Goal: Task Accomplishment & Management: Use online tool/utility

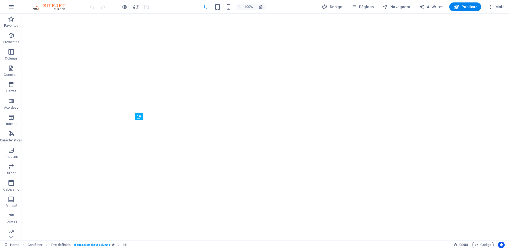
scroll to position [142, 0]
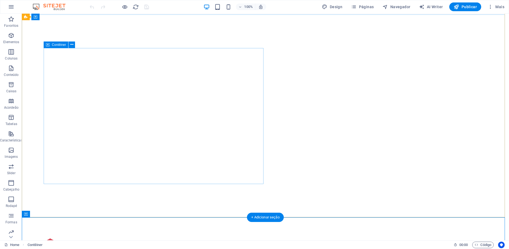
scroll to position [6, 0]
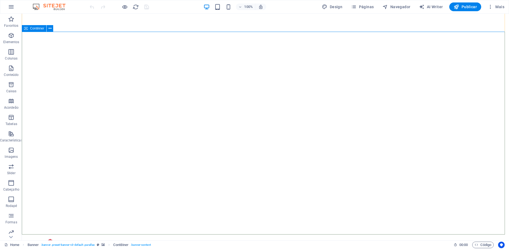
click at [40, 29] on span "Contêiner" at bounding box center [37, 28] width 14 height 3
click at [45, 29] on div "Contêiner" at bounding box center [34, 28] width 25 height 7
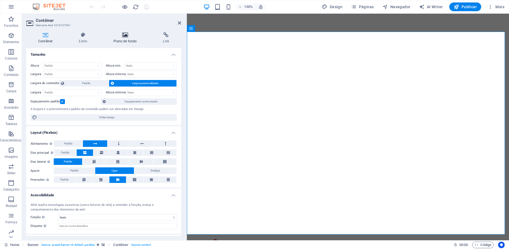
click at [123, 38] on h4 "Plano de fundo" at bounding box center [126, 37] width 49 height 11
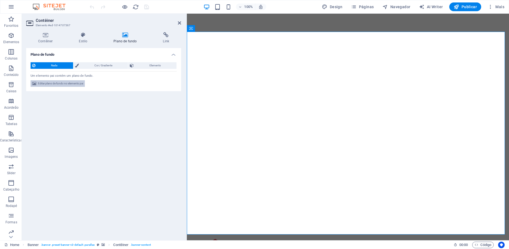
click at [54, 81] on span "Editar plano de fundo no elemento pai" at bounding box center [60, 83] width 45 height 7
select select "ms"
select select "s"
select select "progressive"
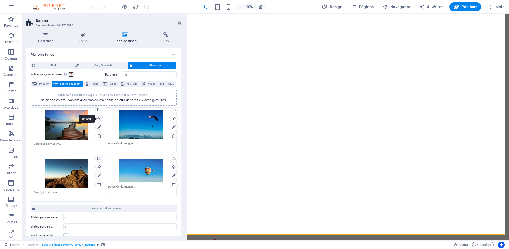
click at [97, 119] on div "Upload" at bounding box center [99, 119] width 8 height 8
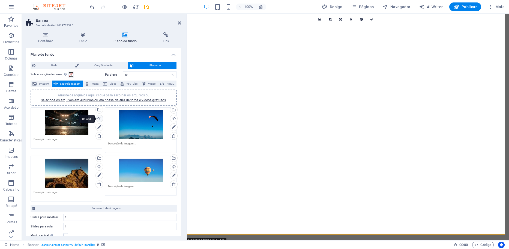
click at [98, 120] on div "Upload" at bounding box center [99, 119] width 8 height 8
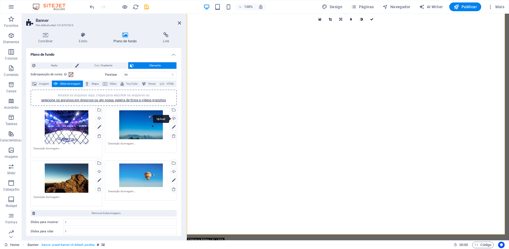
click at [173, 120] on div "Upload" at bounding box center [173, 119] width 8 height 8
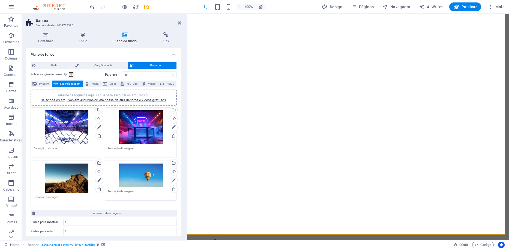
click at [177, 22] on h2 "Banner" at bounding box center [108, 20] width 145 height 5
click at [179, 24] on icon at bounding box center [179, 23] width 3 height 4
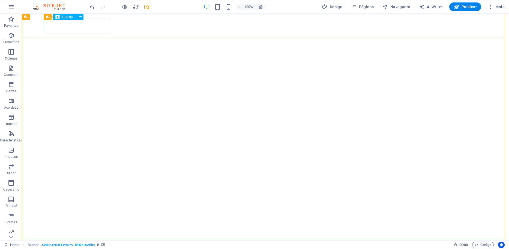
click at [56, 18] on icon at bounding box center [57, 17] width 4 height 7
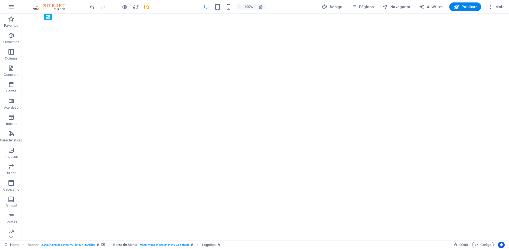
click at [40, 6] on img at bounding box center [51, 7] width 41 height 7
click at [38, 34] on span "Contêiner" at bounding box center [37, 33] width 14 height 3
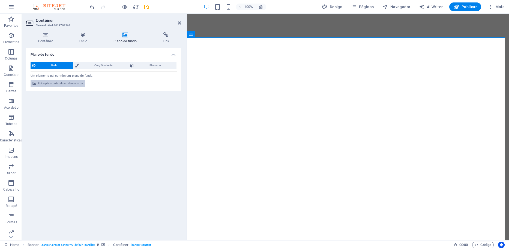
click at [64, 85] on span "Editar plano de fundo no elemento pai" at bounding box center [60, 83] width 45 height 7
select select "ms"
select select "s"
select select "progressive"
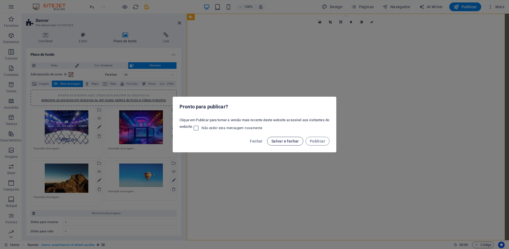
click at [293, 141] on span "Salvar e fechar" at bounding box center [286, 141] width 28 height 4
checkbox input "false"
